Goal: Information Seeking & Learning: Learn about a topic

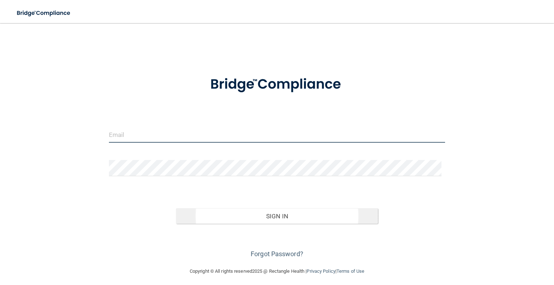
type input "[EMAIL_ADDRESS][DOMAIN_NAME]"
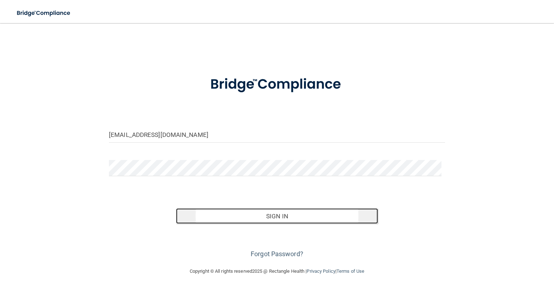
click at [272, 213] on button "Sign In" at bounding box center [277, 217] width 202 height 16
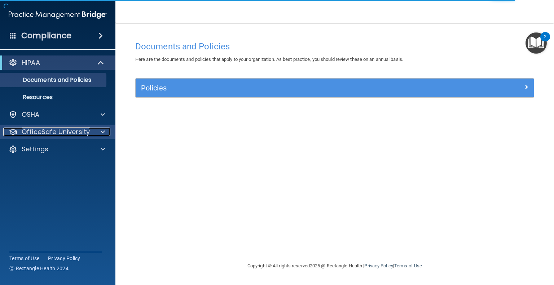
click at [73, 132] on p "OfficeSafe University" at bounding box center [56, 132] width 68 height 9
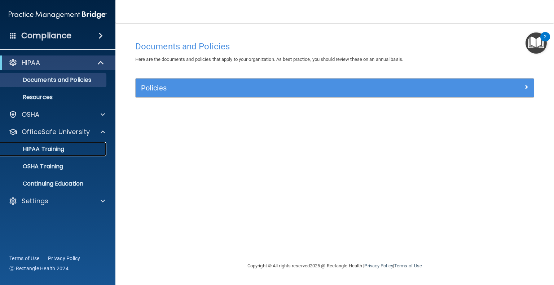
click at [62, 145] on link "HIPAA Training" at bounding box center [50, 149] width 114 height 14
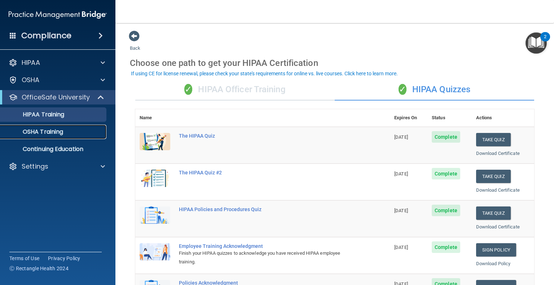
click at [46, 132] on p "OSHA Training" at bounding box center [34, 131] width 58 height 7
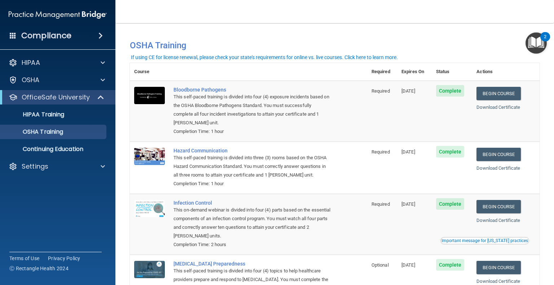
click at [49, 38] on h4 "Compliance" at bounding box center [46, 36] width 50 height 10
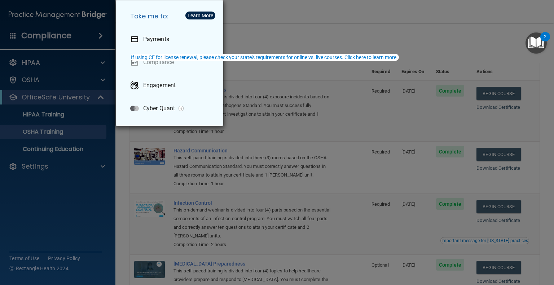
click at [361, 29] on div "Take me to: Payments Compliance Engagement Cyber Quant" at bounding box center [277, 142] width 554 height 285
